Goal: Check status: Check status

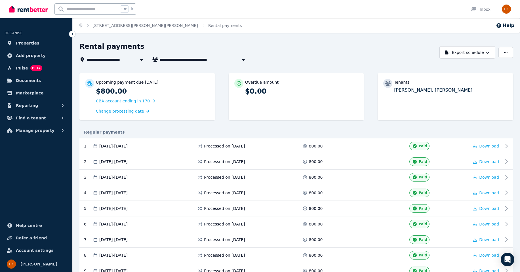
click at [231, 126] on div "Upcoming payment due [DATE] $800.00 CBA account ending in 170 Change processing…" at bounding box center [296, 99] width 434 height 53
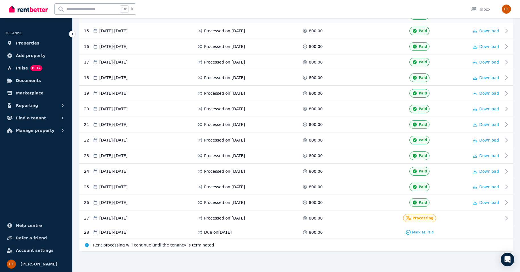
scroll to position [479, 0]
click at [262, 241] on div "Rent processing will continue until the tenancy is terminated" at bounding box center [296, 245] width 434 height 13
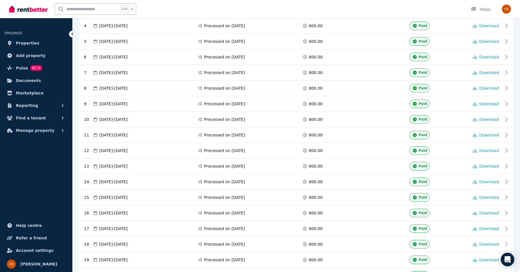
scroll to position [0, 0]
